Goal: Task Accomplishment & Management: Complete application form

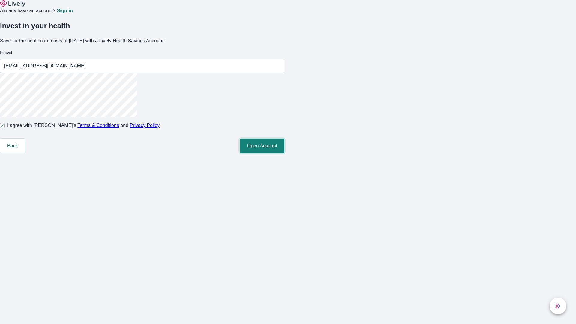
click at [284, 153] on button "Open Account" at bounding box center [262, 146] width 45 height 14
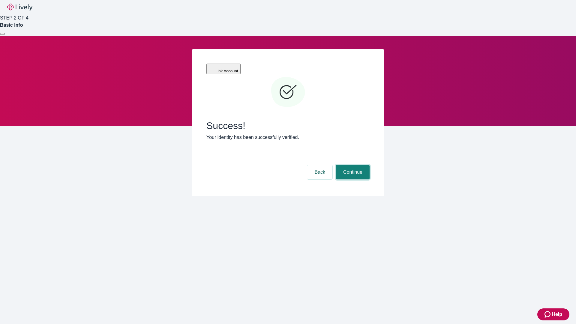
click at [352, 165] on button "Continue" at bounding box center [353, 172] width 34 height 14
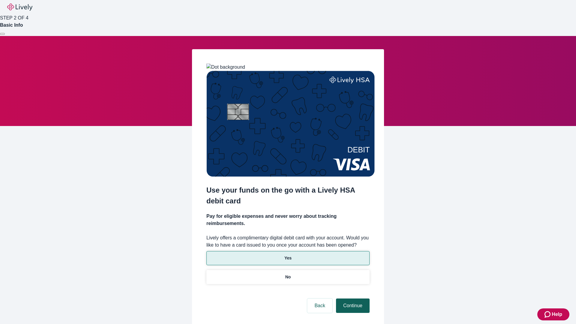
click at [288, 255] on p "Yes" at bounding box center [287, 258] width 7 height 6
click at [352, 298] on button "Continue" at bounding box center [353, 305] width 34 height 14
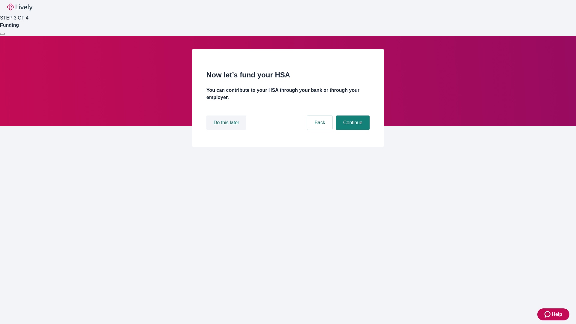
click at [227, 130] on button "Do this later" at bounding box center [226, 122] width 40 height 14
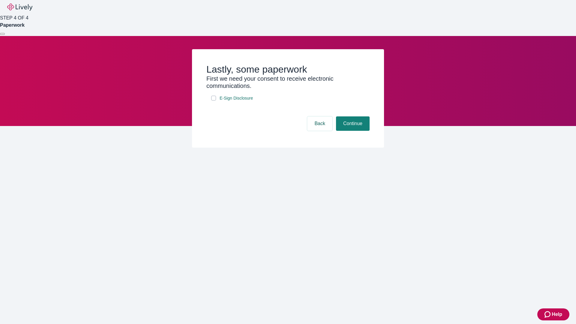
click at [214, 100] on input "E-Sign Disclosure" at bounding box center [213, 98] width 5 height 5
checkbox input "true"
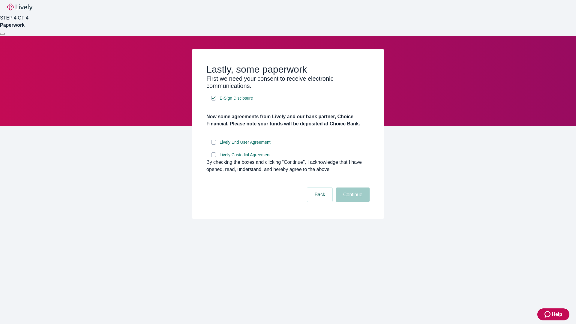
click at [214, 145] on input "Lively End User Agreement" at bounding box center [213, 142] width 5 height 5
checkbox input "true"
click at [214, 157] on input "Lively Custodial Agreement" at bounding box center [213, 154] width 5 height 5
checkbox input "true"
click at [352, 202] on button "Continue" at bounding box center [353, 194] width 34 height 14
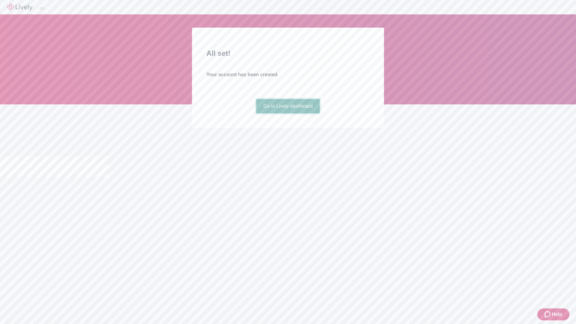
click at [288, 113] on link "Go to Lively dashboard" at bounding box center [288, 106] width 64 height 14
